Goal: Use online tool/utility: Utilize a website feature to perform a specific function

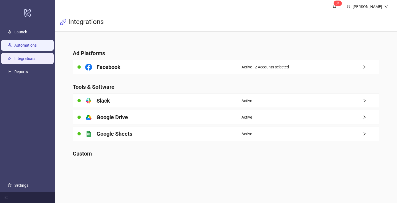
click at [37, 44] on link "Automations" at bounding box center [25, 45] width 22 height 4
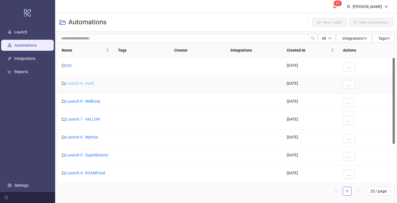
click at [89, 84] on link "Launch 9 - Axolt" at bounding box center [81, 83] width 28 height 4
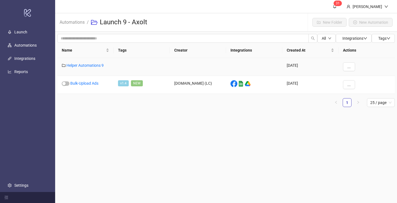
click at [94, 63] on div "Helper Automations 9" at bounding box center [85, 67] width 56 height 18
click at [94, 64] on link "Helper Automations 9" at bounding box center [85, 65] width 37 height 4
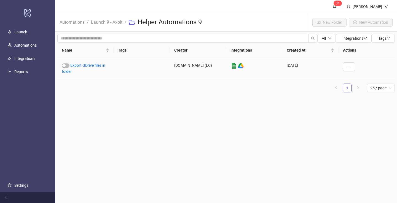
click at [94, 64] on link "Export GDrive files in folder" at bounding box center [84, 68] width 44 height 10
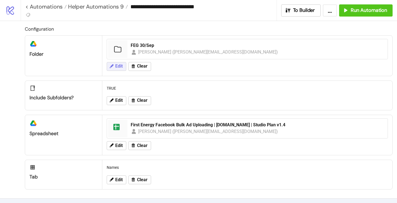
click at [110, 65] on icon at bounding box center [111, 66] width 5 height 5
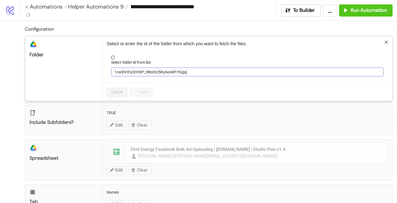
click at [121, 74] on span "1cwDVtFyQtHXP_tWotXz5KyAosW1YGgyj" at bounding box center [248, 72] width 266 height 8
click at [121, 74] on span "FEG 30/Sep" at bounding box center [248, 72] width 266 height 8
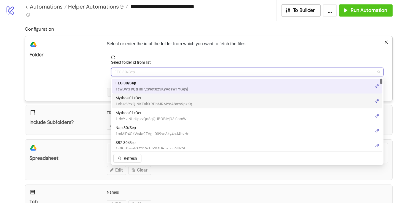
click at [133, 100] on span "Mythos 01/Oct" at bounding box center [154, 98] width 77 height 6
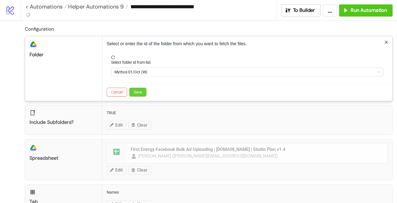
click at [141, 93] on span "Save" at bounding box center [138, 92] width 8 height 4
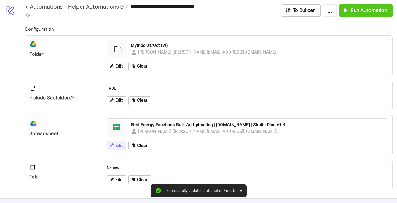
click at [113, 149] on button "Edit" at bounding box center [117, 145] width 20 height 9
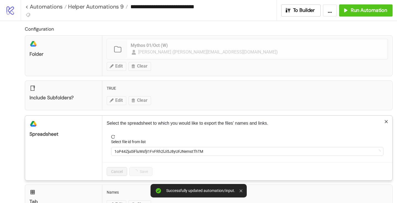
click at [128, 142] on label "Select file id from list" at bounding box center [130, 142] width 38 height 6
click at [128, 147] on input "Select file id from list" at bounding box center [245, 151] width 261 height 8
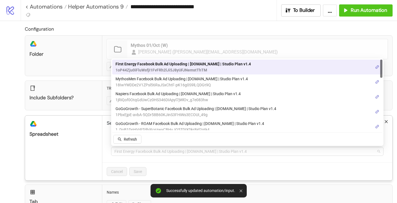
click at [132, 150] on span "First Energy Facebook Bulk Ad Uploading | [DOMAIN_NAME] | Studio Plan v1.4" at bounding box center [248, 151] width 266 height 8
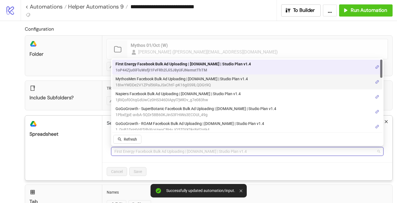
click at [150, 84] on span "18IwYWDDe2V1ZPsl56RaJSxChtF-pK16g0S9lLQDGt9Q" at bounding box center [182, 85] width 132 height 6
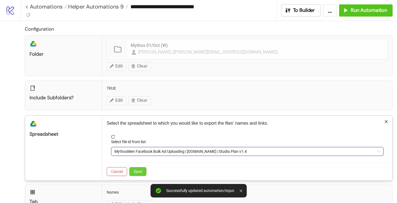
click at [141, 173] on span "Save" at bounding box center [138, 171] width 8 height 4
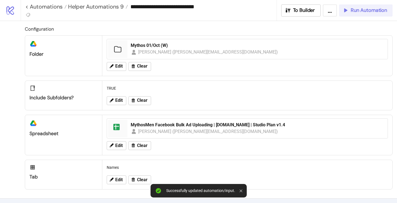
click at [347, 14] on button "Run Automation" at bounding box center [366, 10] width 54 height 12
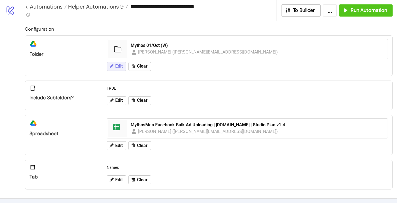
click at [123, 68] on button "Edit" at bounding box center [117, 66] width 20 height 9
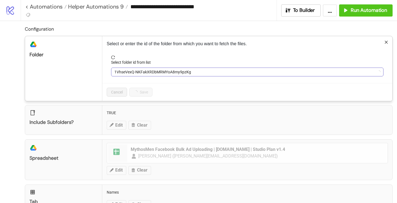
click at [126, 70] on span "1VhseVexQ-NKFakXRDbMRMYoA8my9pzKg" at bounding box center [248, 72] width 266 height 8
click at [127, 70] on span "Mythos 01/Oct (W)" at bounding box center [248, 72] width 266 height 8
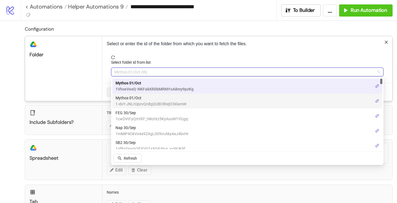
click at [128, 103] on span "1-dxY-JNLrUpzvQn8gQUBOBIejO3i0amW" at bounding box center [151, 104] width 71 height 6
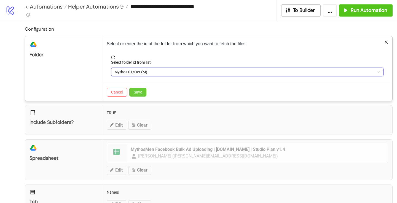
click at [139, 92] on span "Save" at bounding box center [138, 92] width 8 height 4
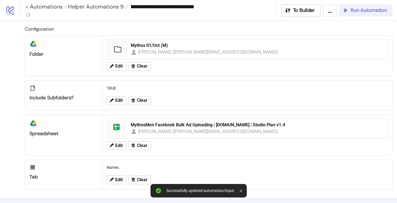
click at [354, 11] on span "Run Automation" at bounding box center [369, 10] width 36 height 6
